Goal: Book appointment/travel/reservation

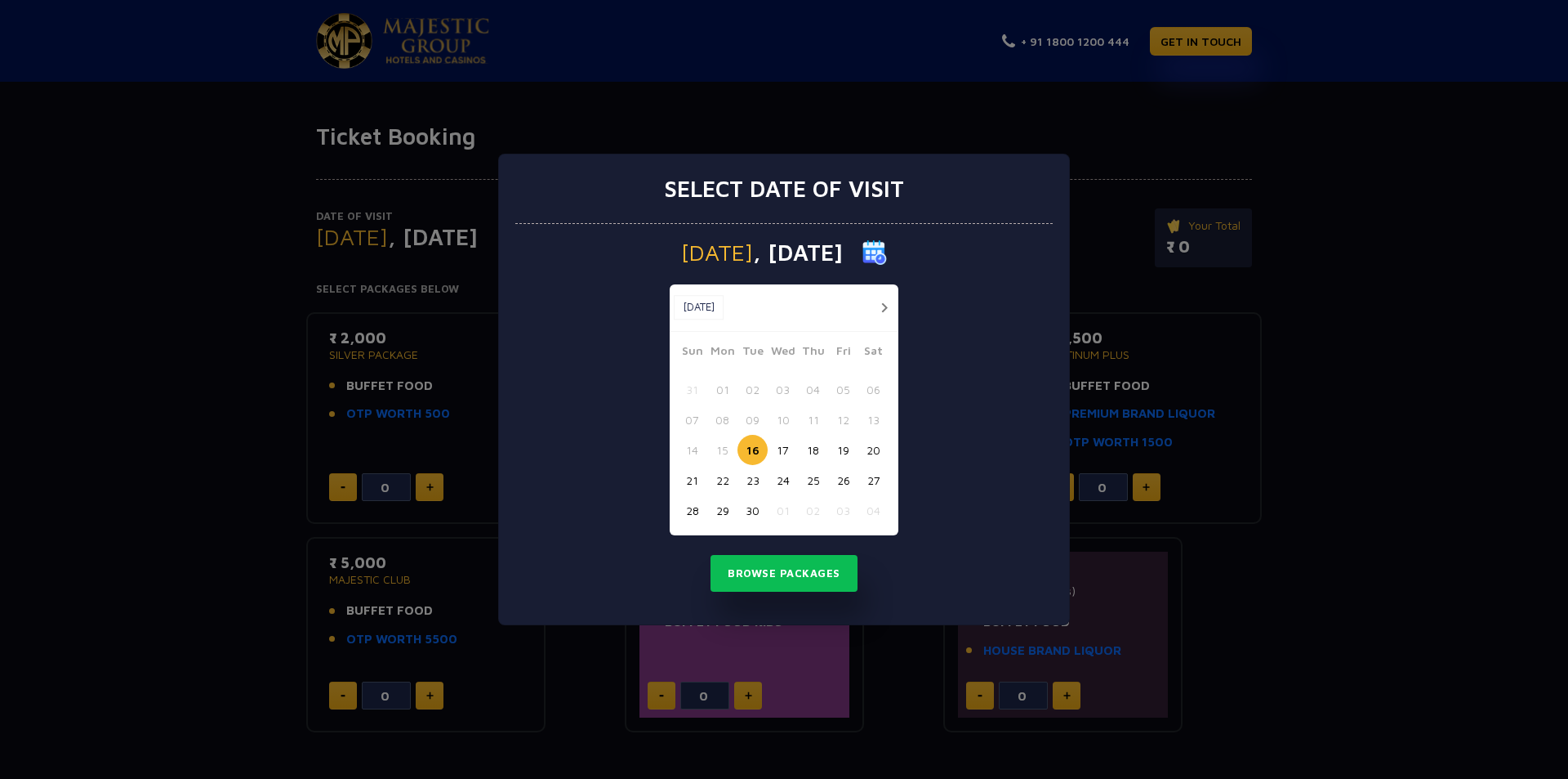
click at [1339, 476] on div "Select date of visit Tuesday , 16 Sep 2025 Sep, 2025 Sep, 2025 Sun Mon Tue Wed …" at bounding box center [784, 389] width 1568 height 779
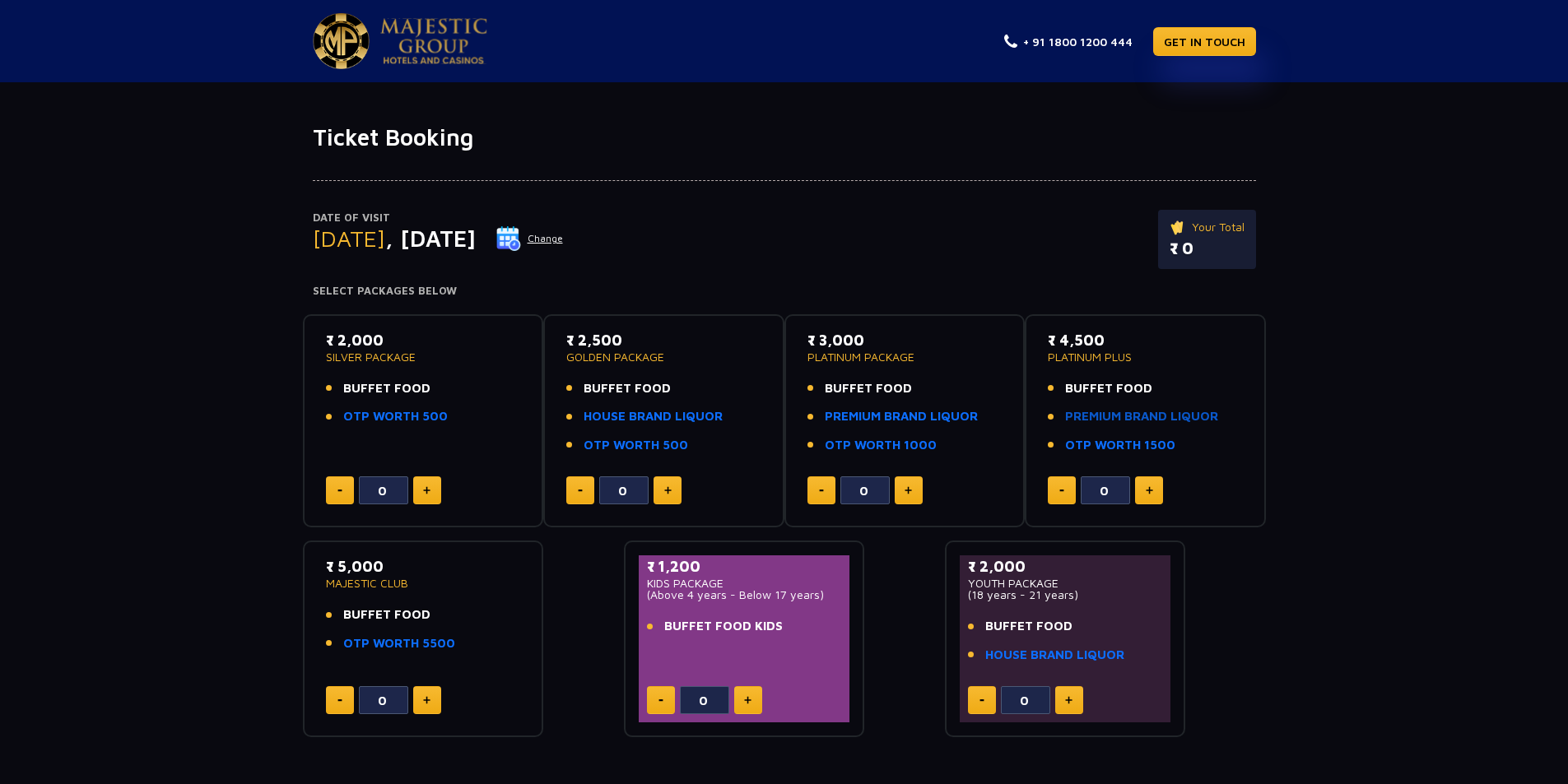
click at [1122, 420] on link "PREMIUM BRAND LIQUOR" at bounding box center [1142, 416] width 153 height 19
click at [1117, 439] on link "OTP WORTH 1500" at bounding box center [1120, 445] width 110 height 19
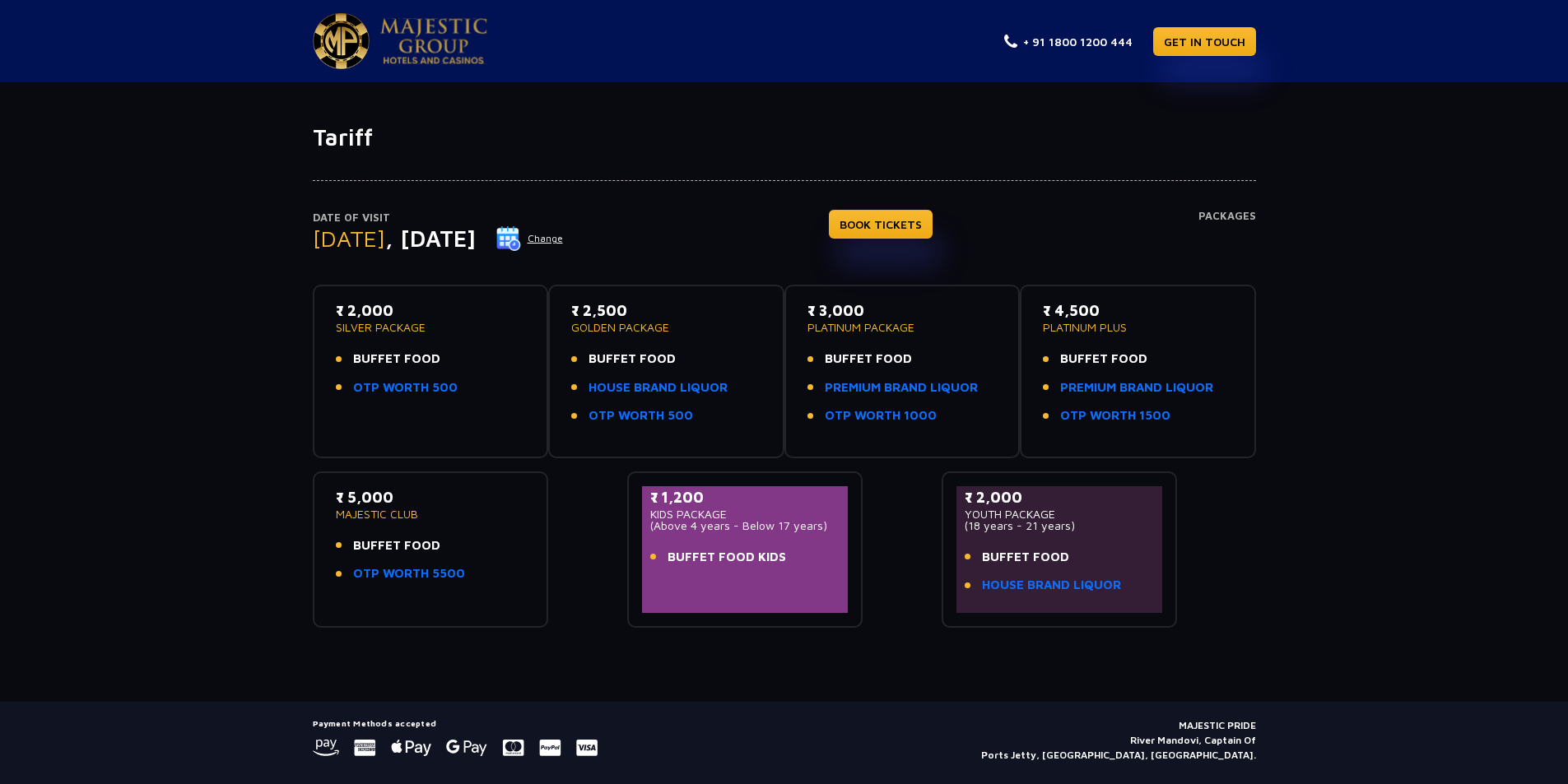
click at [398, 34] on img at bounding box center [433, 41] width 107 height 46
